Goal: Check status

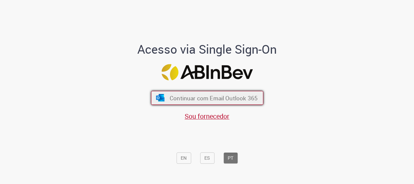
click at [224, 97] on span "Continuar com Email Outlook 365" at bounding box center [213, 98] width 88 height 8
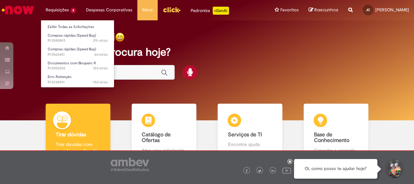
click at [69, 13] on li "Requisições 4 Exibir Todas as Solicitações Compras rápidas (Speed Buy) 21h atrá…" at bounding box center [61, 10] width 40 height 20
click at [69, 11] on li "Requisições 4 Exibir Todas as Solicitações Compras rápidas (Speed Buy) 21h atrá…" at bounding box center [61, 10] width 40 height 20
click at [68, 24] on link "Exibir Todas as Solicitações" at bounding box center [77, 26] width 73 height 7
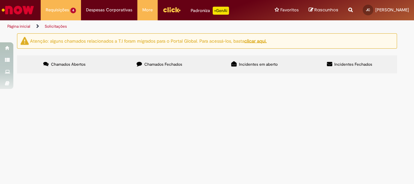
click at [0, 0] on span "Solicitação de material de limpeza" at bounding box center [0, 0] width 0 height 0
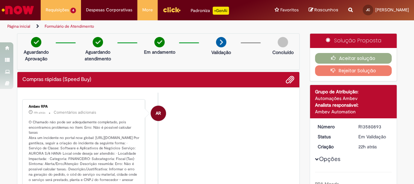
scroll to position [30, 0]
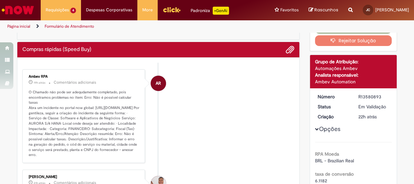
click at [20, 9] on img "Ir para a Homepage" at bounding box center [18, 9] width 34 height 13
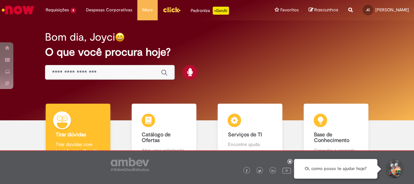
click at [168, 8] on img "Menu Cabeçalho" at bounding box center [172, 10] width 18 height 10
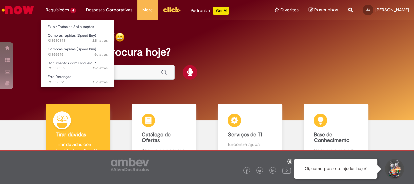
click at [71, 10] on li "Requisições 4 Exibir Todas as Solicitações Compras rápidas (Speed Buy) 22h atrá…" at bounding box center [61, 10] width 40 height 20
